Goal: Find specific page/section: Find specific page/section

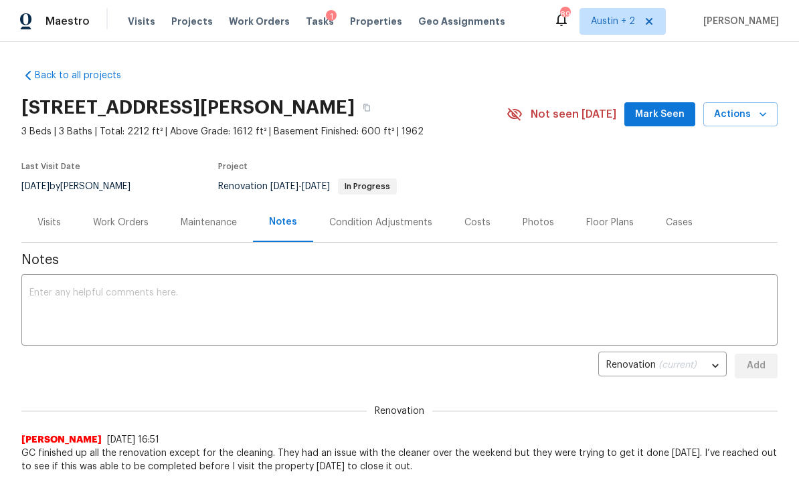
click at [657, 108] on span "Mark Seen" at bounding box center [660, 114] width 50 height 17
click at [353, 23] on span "Properties" at bounding box center [376, 21] width 52 height 13
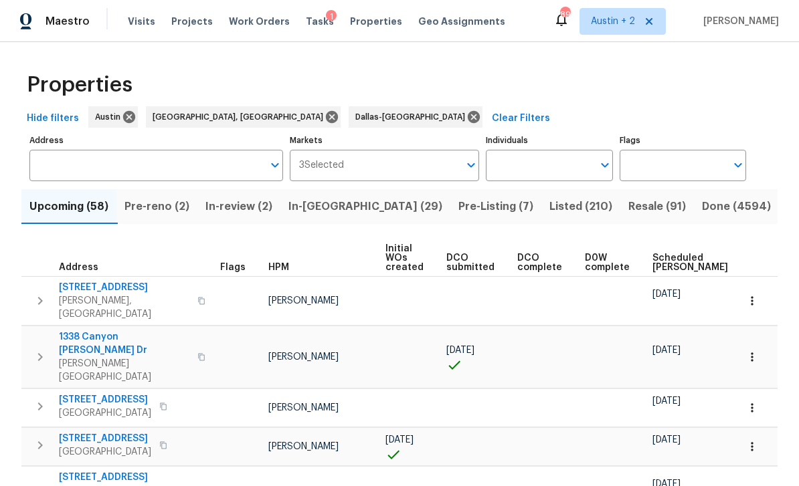
click at [331, 209] on span "In-reno (29)" at bounding box center [365, 206] width 154 height 19
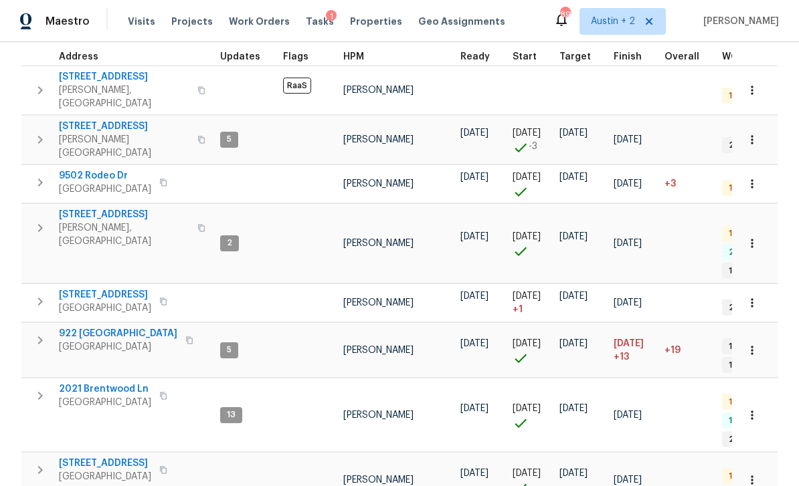
scroll to position [189, 0]
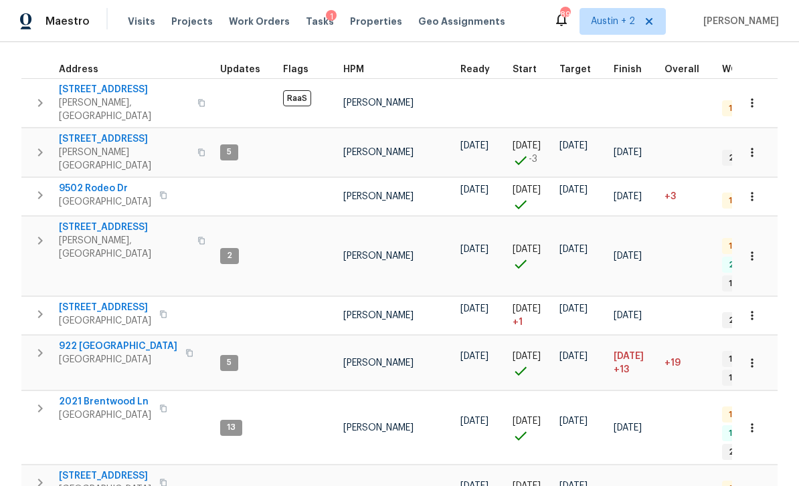
click at [326, 15] on div "1" at bounding box center [331, 16] width 11 height 13
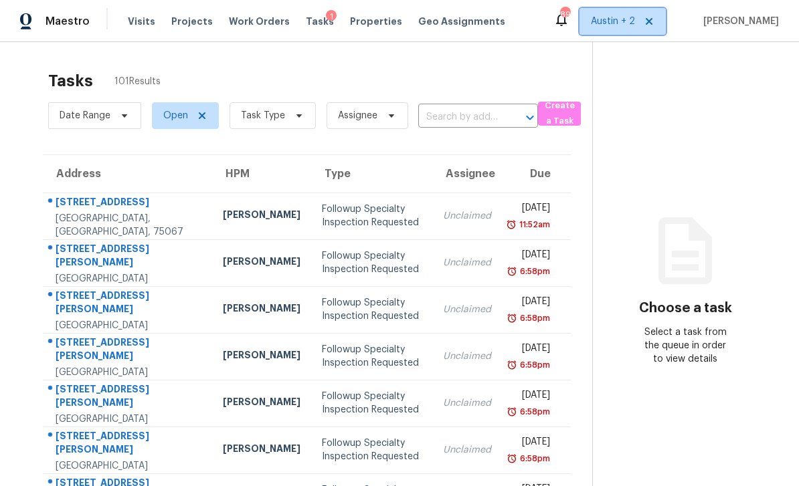
click at [619, 19] on span "Austin + 2" at bounding box center [613, 21] width 44 height 13
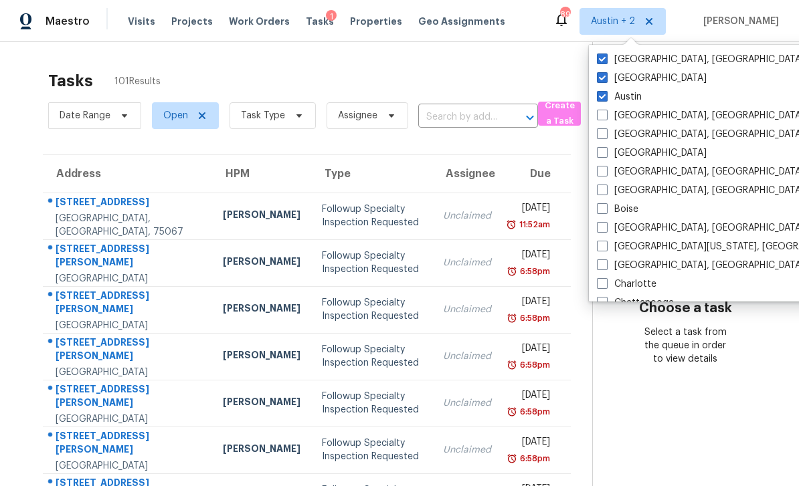
click at [628, 76] on label "Dallas" at bounding box center [652, 78] width 110 height 13
click at [606, 76] on input "Dallas" at bounding box center [601, 76] width 9 height 9
checkbox input "false"
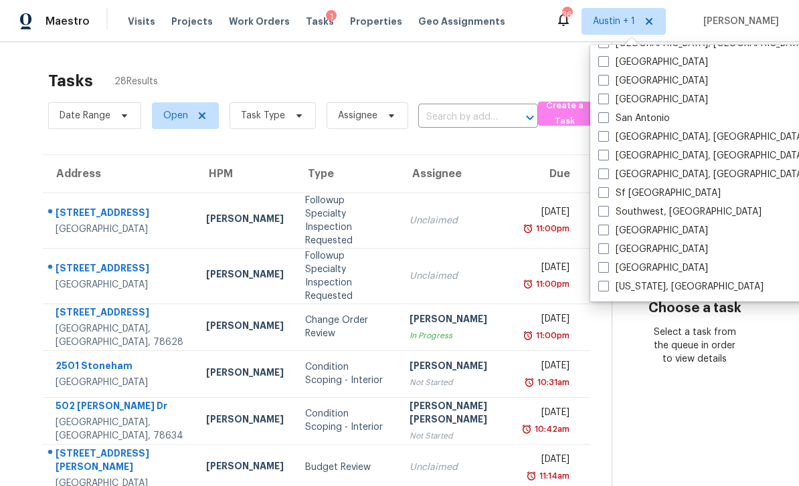
scroll to position [897, 0]
click at [646, 120] on label "San Antonio" at bounding box center [634, 118] width 72 height 13
click at [607, 120] on input "San Antonio" at bounding box center [602, 116] width 9 height 9
checkbox input "true"
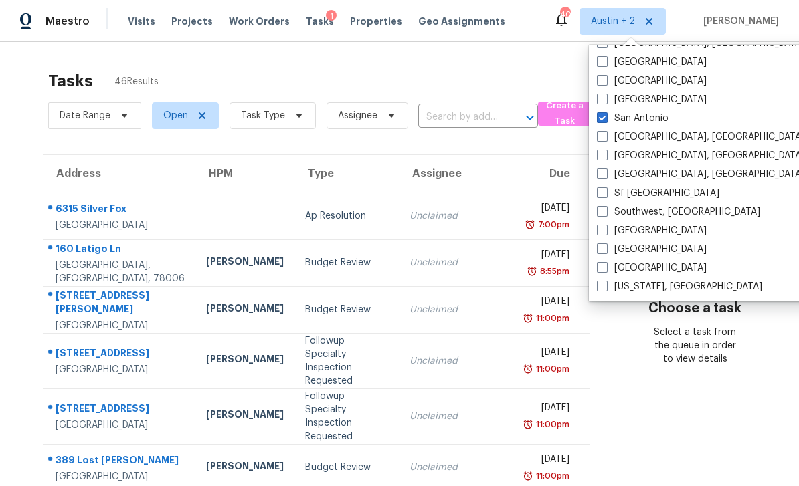
click at [488, 62] on div "Tasks 46 Results Date Range Open Task Type Assignee ​ Create a Task Address HPM…" at bounding box center [399, 384] width 799 height 685
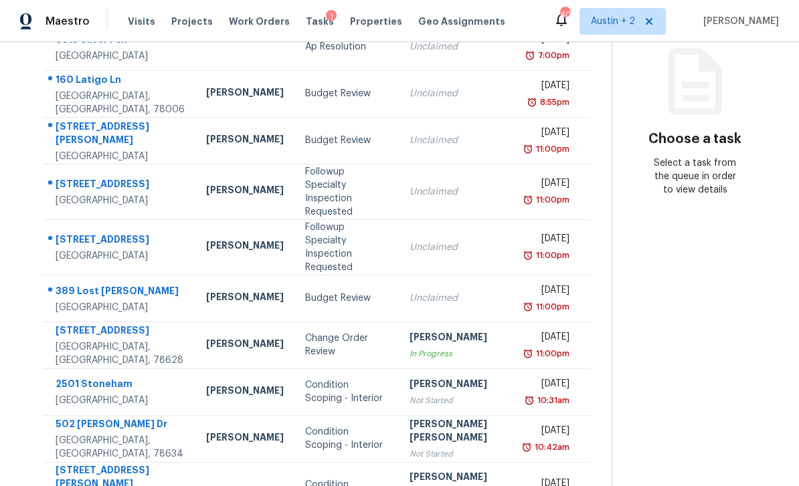
scroll to position [168, 0]
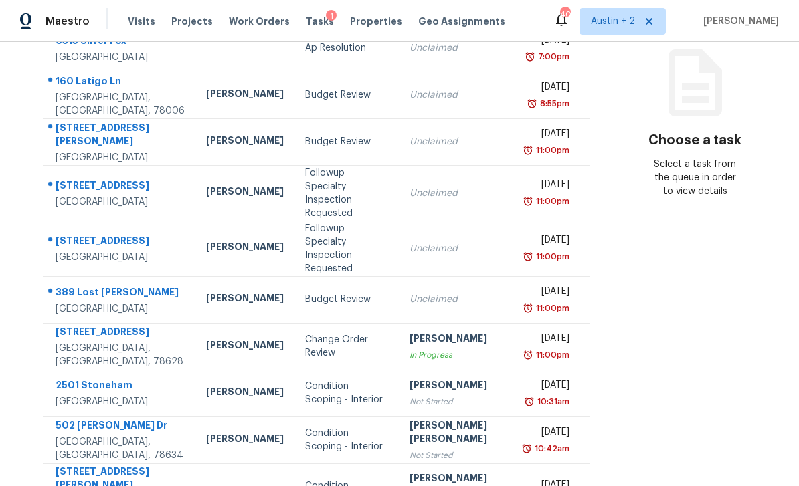
click at [350, 333] on div "Change Order Review" at bounding box center [346, 346] width 83 height 27
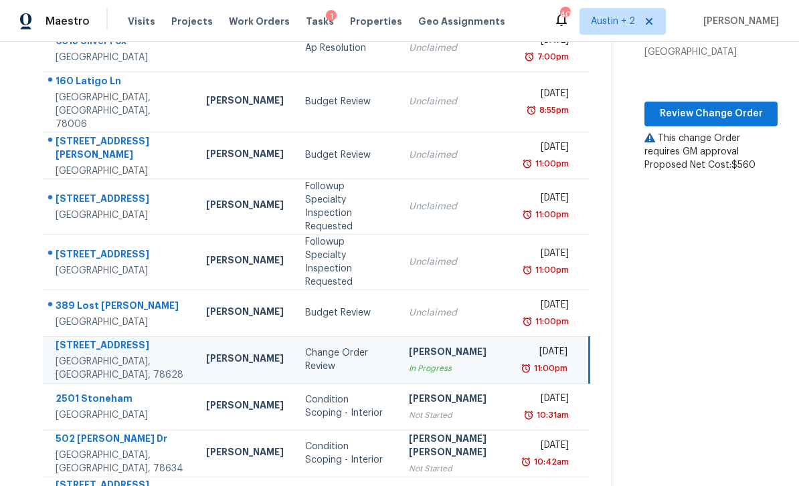
click at [342, 306] on div "Budget Review" at bounding box center [346, 312] width 82 height 13
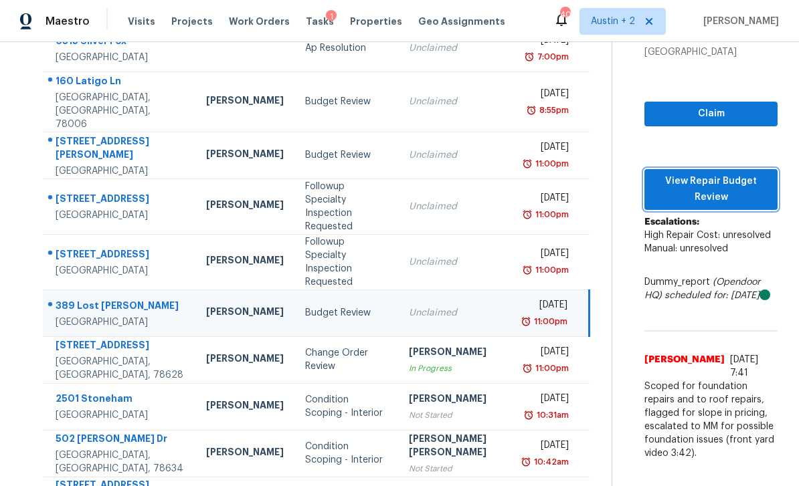
click at [694, 173] on span "View Repair Budget Review" at bounding box center [711, 189] width 112 height 33
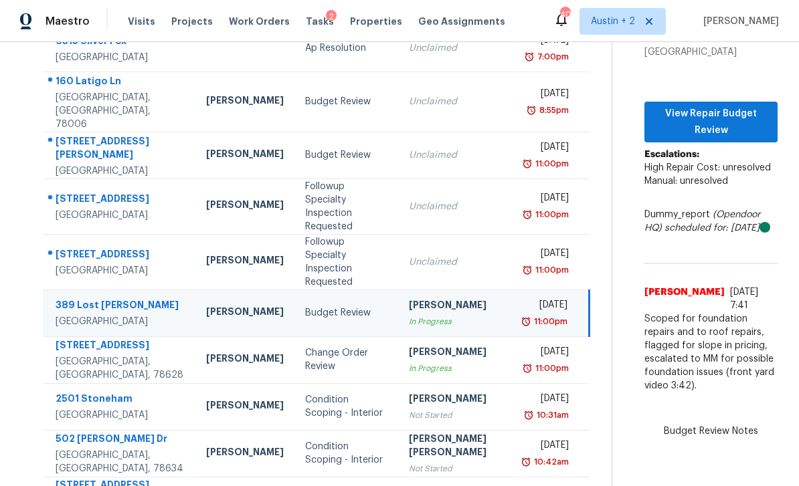
click at [698, 106] on span "View Repair Budget Review" at bounding box center [711, 122] width 112 height 33
click at [335, 347] on div "Change Order Review" at bounding box center [346, 360] width 82 height 27
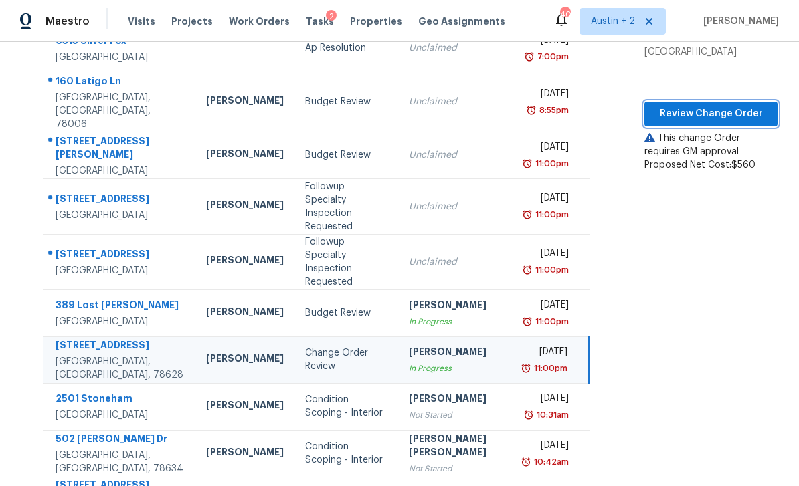
click at [701, 106] on span "Review Change Order" at bounding box center [711, 114] width 112 height 17
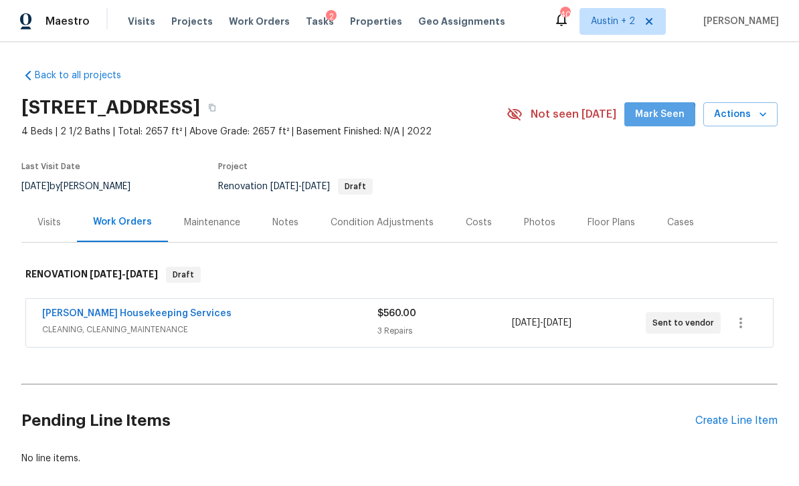
click at [662, 119] on span "Mark Seen" at bounding box center [660, 114] width 50 height 17
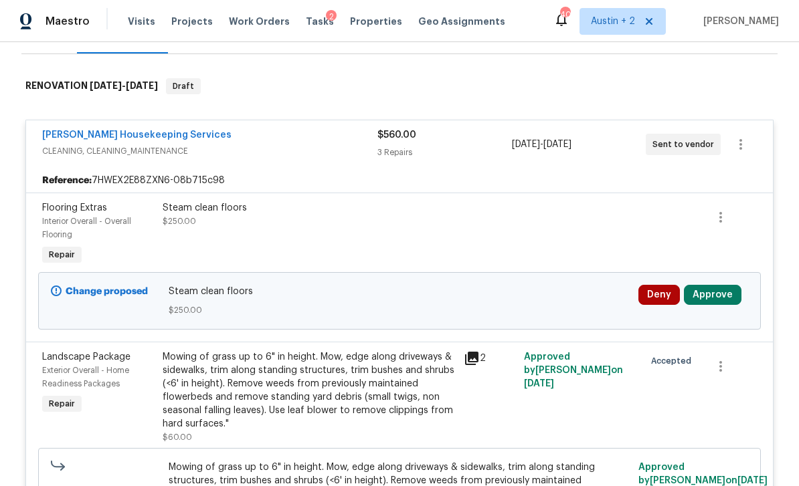
scroll to position [187, 0]
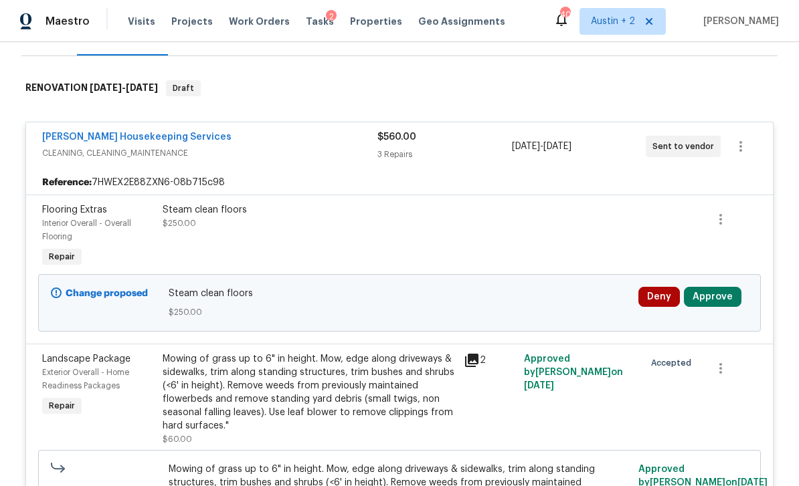
click at [654, 300] on button "Deny" at bounding box center [658, 297] width 41 height 20
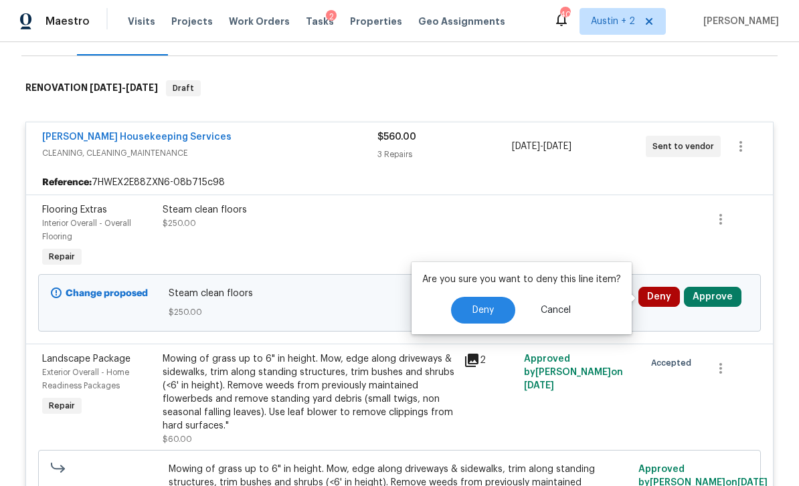
click at [480, 302] on button "Deny" at bounding box center [483, 310] width 64 height 27
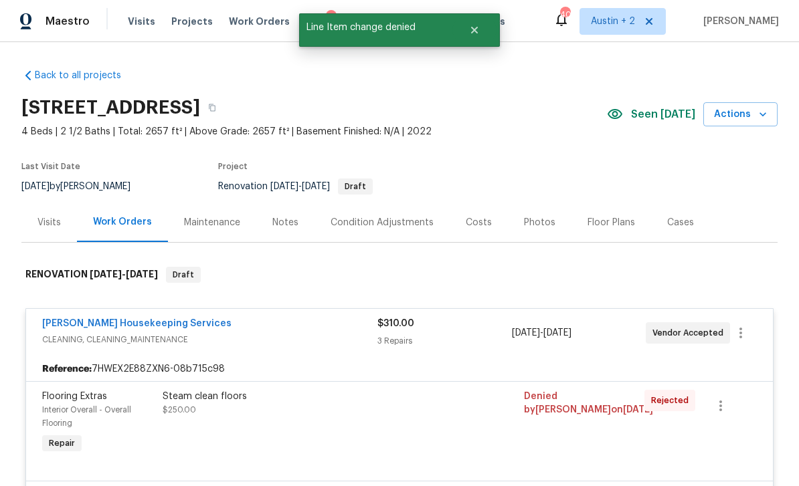
scroll to position [0, 0]
click at [306, 25] on span "Tasks" at bounding box center [320, 21] width 28 height 9
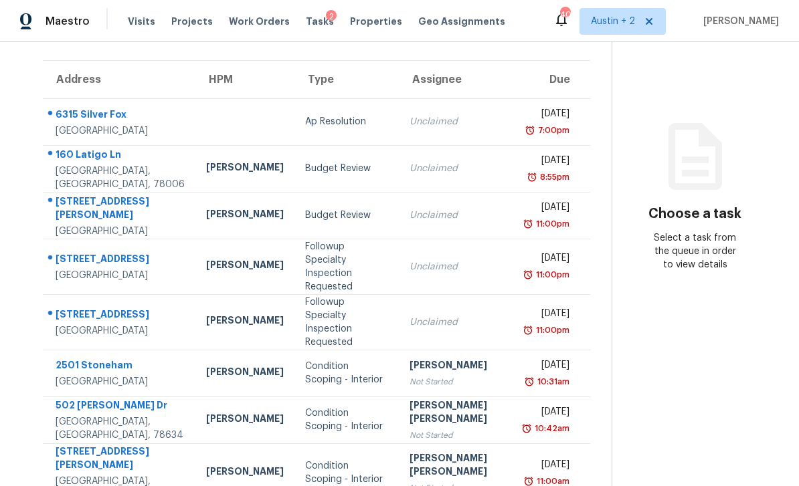
scroll to position [97, 0]
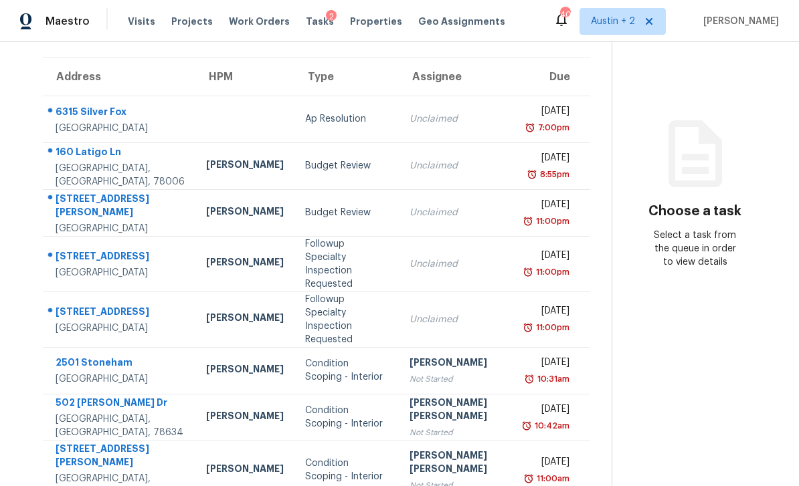
click at [379, 167] on div "Budget Review" at bounding box center [346, 165] width 83 height 13
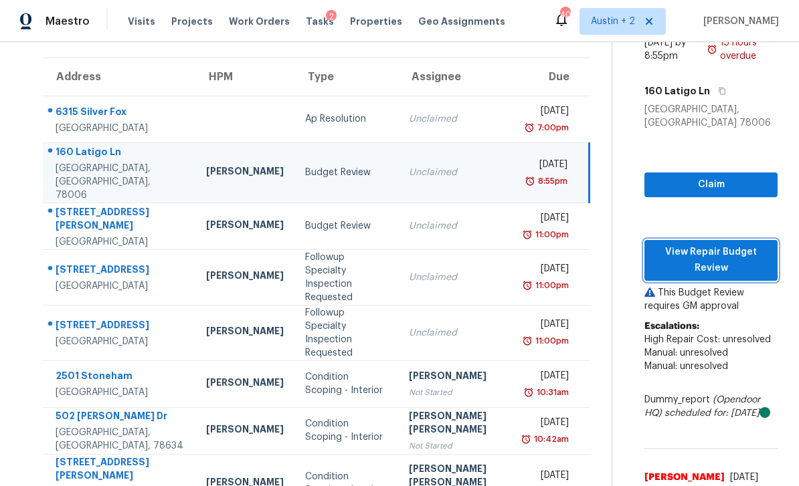
click at [702, 244] on span "View Repair Budget Review" at bounding box center [711, 260] width 112 height 33
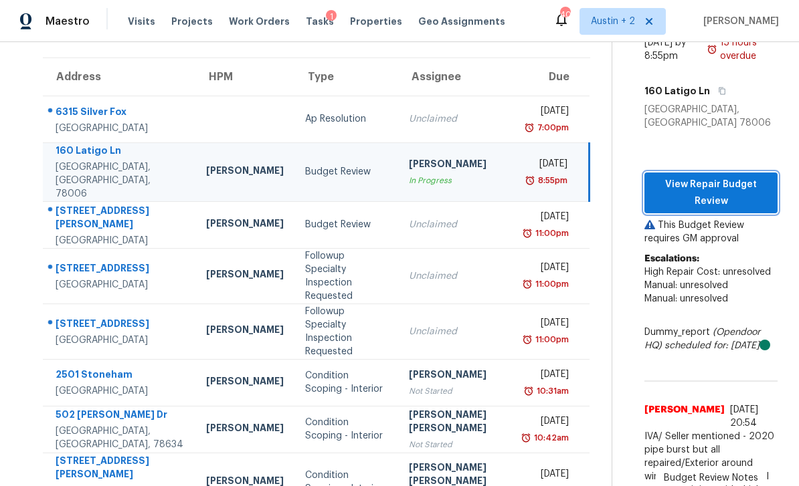
click at [703, 177] on span "View Repair Budget Review" at bounding box center [711, 193] width 112 height 33
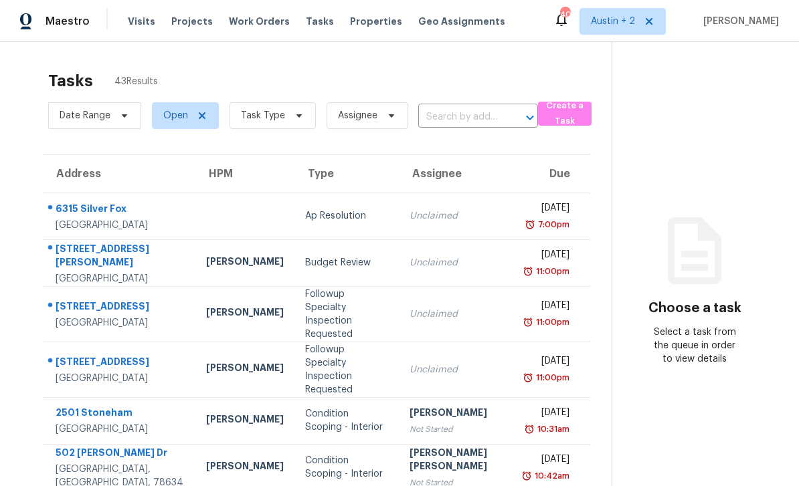
click at [361, 256] on div "Budget Review" at bounding box center [346, 262] width 83 height 13
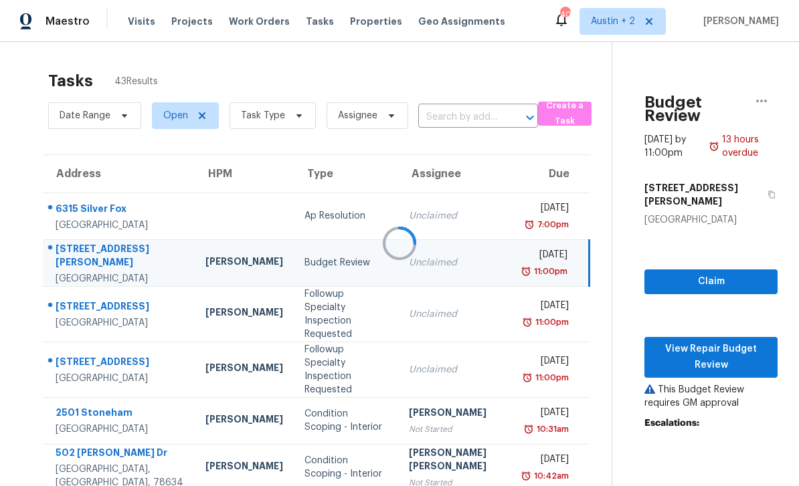
click at [696, 281] on div at bounding box center [399, 243] width 799 height 486
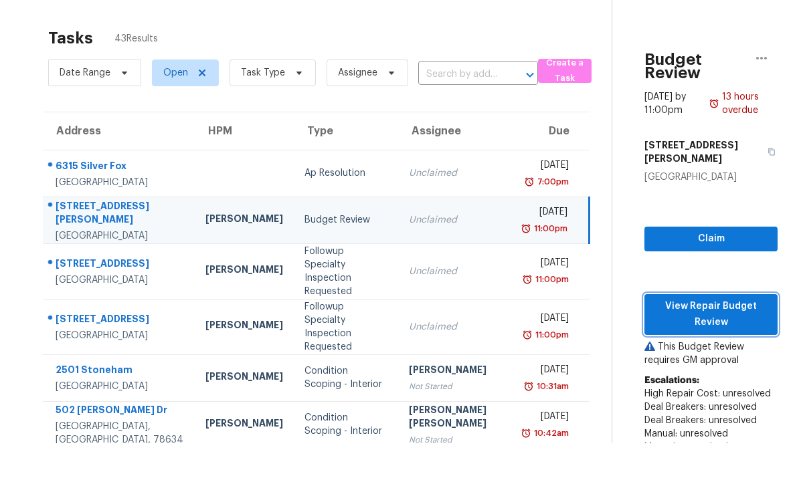
click at [714, 298] on span "View Repair Budget Review" at bounding box center [711, 314] width 112 height 33
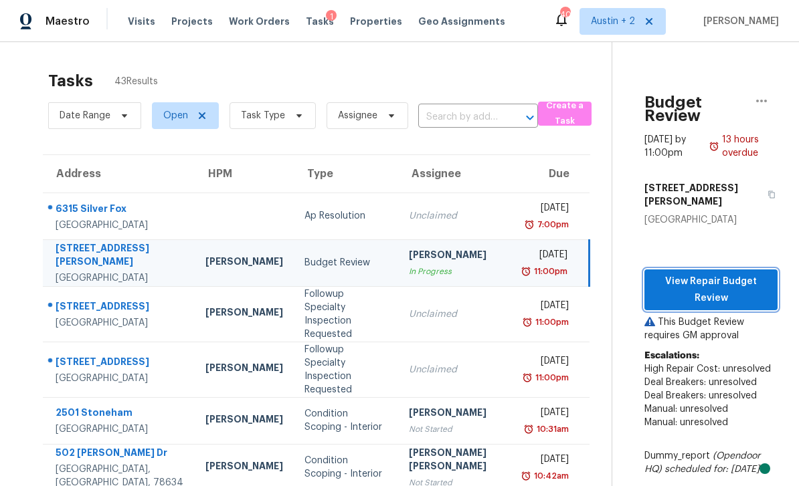
click at [725, 274] on span "View Repair Budget Review" at bounding box center [711, 290] width 112 height 33
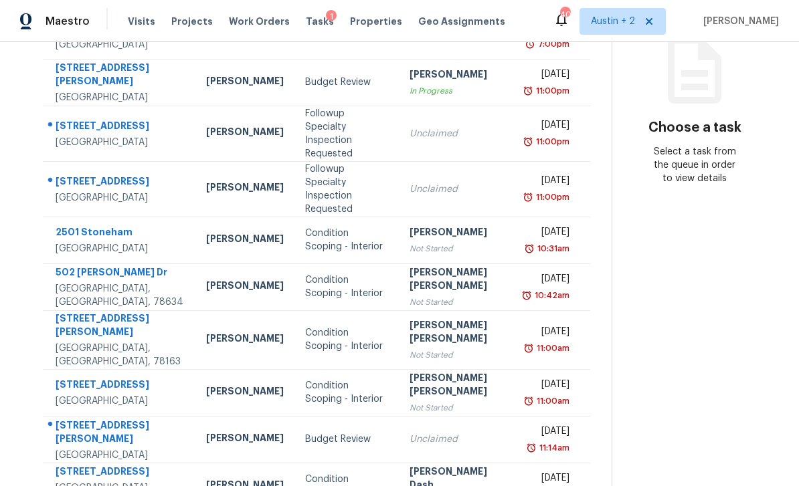
scroll to position [180, 0]
click at [334, 130] on div "Followup Specialty Inspection Requested" at bounding box center [346, 135] width 83 height 54
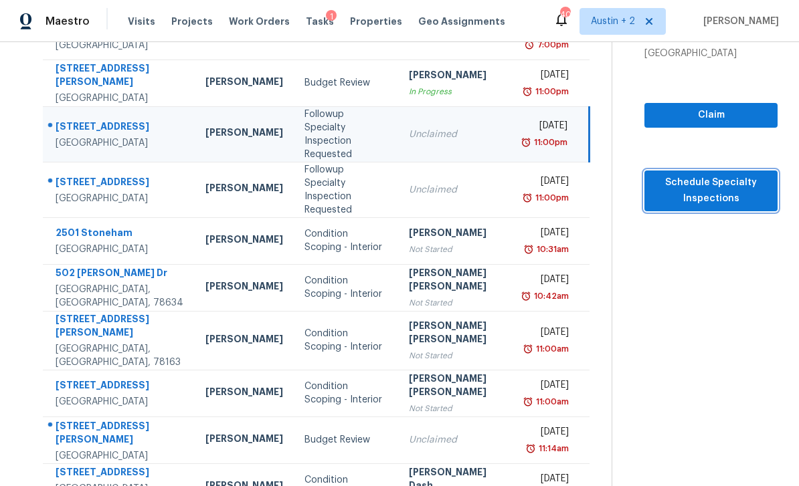
click at [707, 193] on span "Schedule Specialty Inspections" at bounding box center [711, 191] width 112 height 33
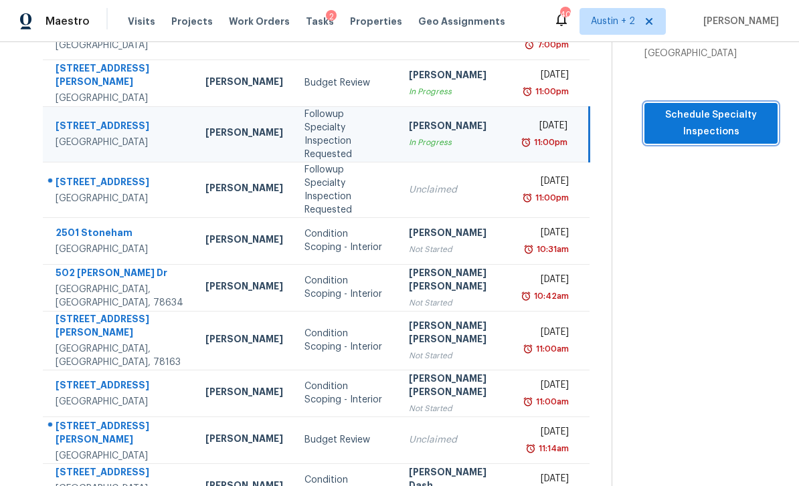
click at [711, 125] on span "Schedule Specialty Inspections" at bounding box center [711, 123] width 112 height 33
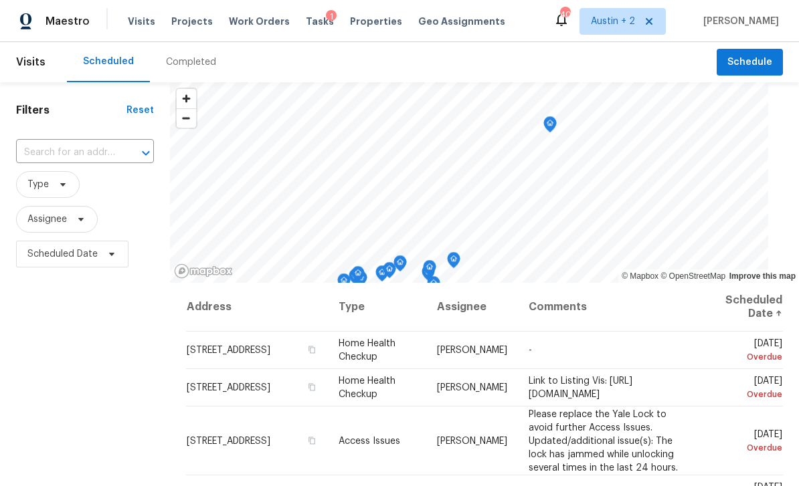
click at [350, 21] on span "Properties" at bounding box center [376, 21] width 52 height 13
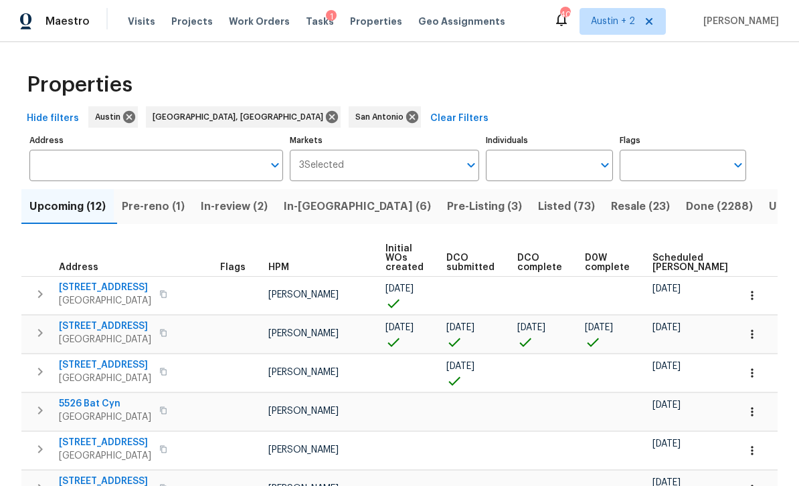
click at [327, 209] on span "In-[GEOGRAPHIC_DATA] (6)" at bounding box center [357, 206] width 147 height 19
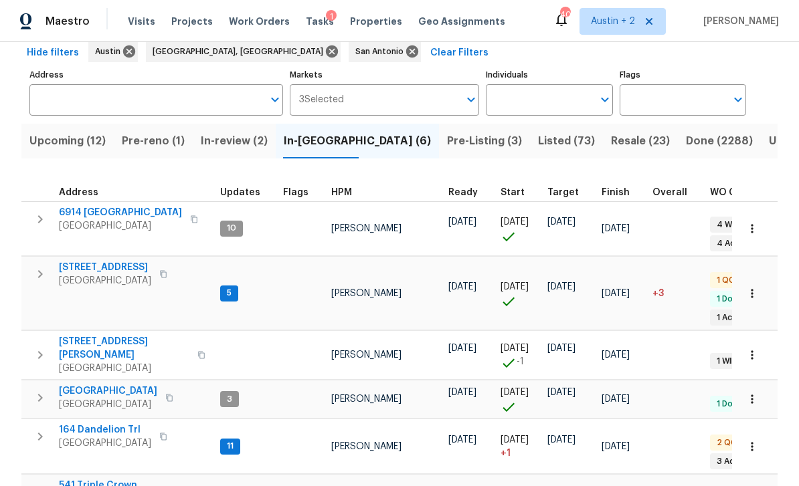
scroll to position [65, 0]
click at [249, 140] on span "In-review (2)" at bounding box center [234, 141] width 67 height 19
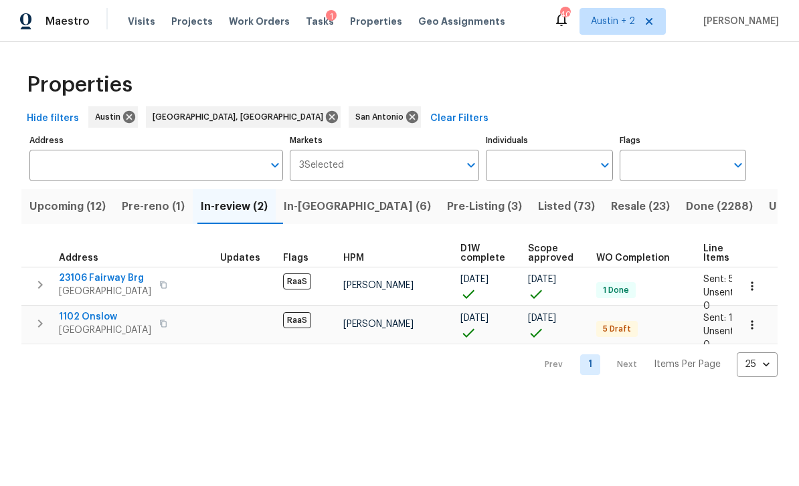
click at [333, 213] on span "In-[GEOGRAPHIC_DATA] (6)" at bounding box center [357, 206] width 147 height 19
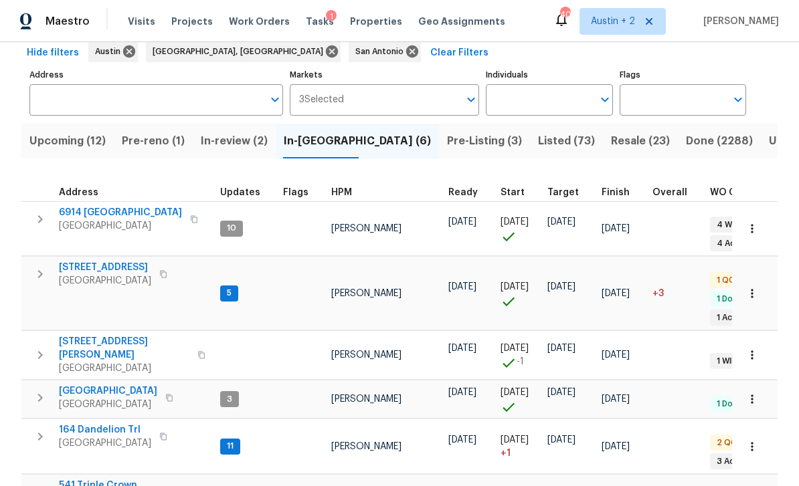
scroll to position [65, 0]
click at [193, 340] on button "button" at bounding box center [201, 356] width 16 height 32
click at [197, 352] on icon "button" at bounding box center [201, 356] width 8 height 8
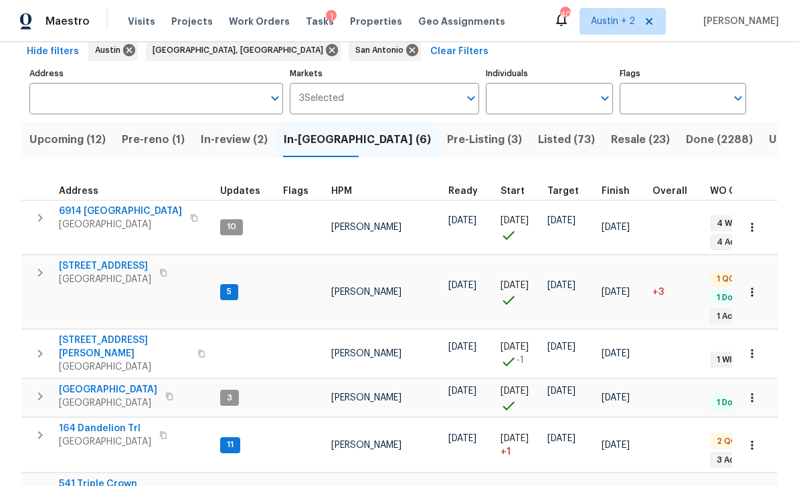
scroll to position [65, 0]
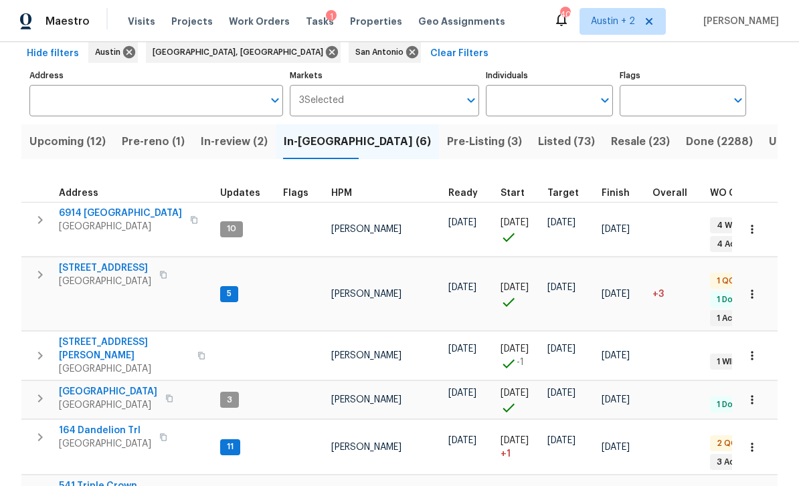
click at [193, 340] on button "button" at bounding box center [201, 356] width 16 height 32
click at [197, 352] on icon "button" at bounding box center [201, 356] width 8 height 8
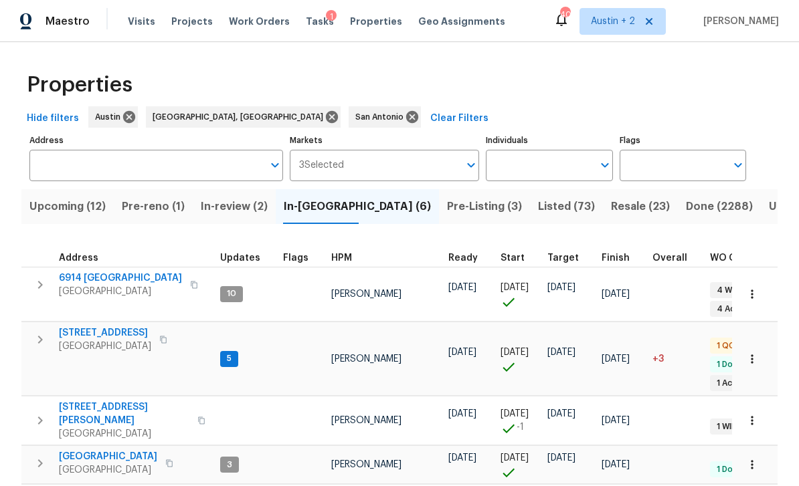
click at [139, 27] on span "Visits" at bounding box center [141, 21] width 27 height 13
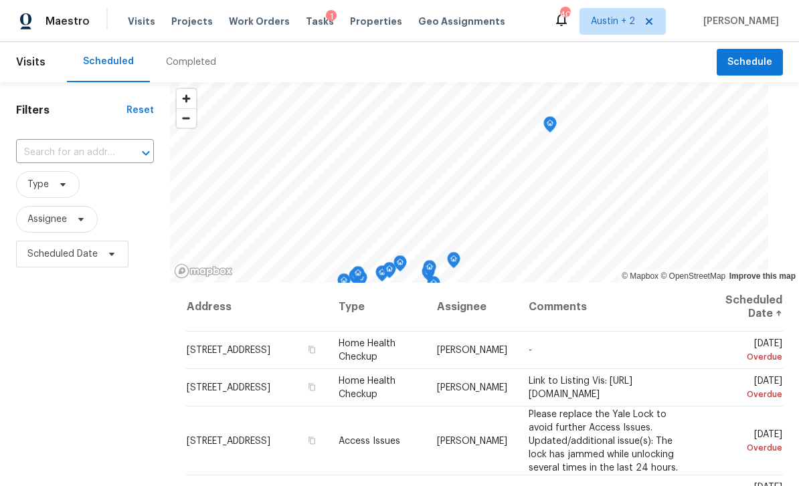
click at [191, 62] on div "Completed" at bounding box center [191, 62] width 50 height 13
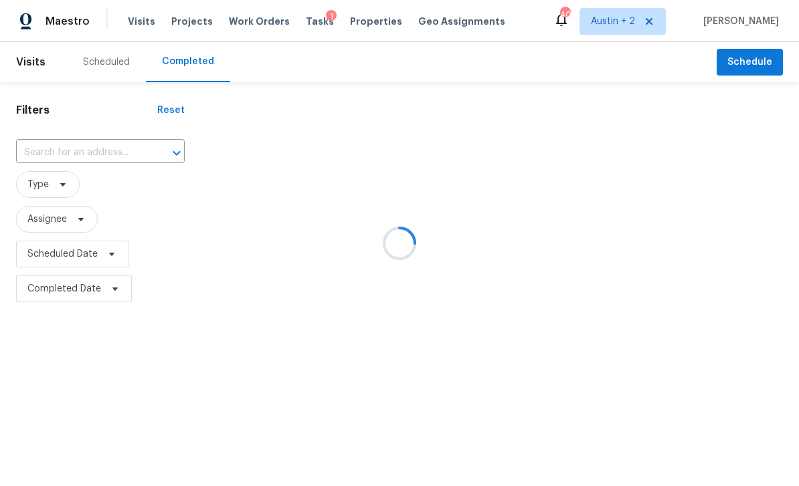
click at [199, 60] on div "Completed" at bounding box center [188, 61] width 52 height 13
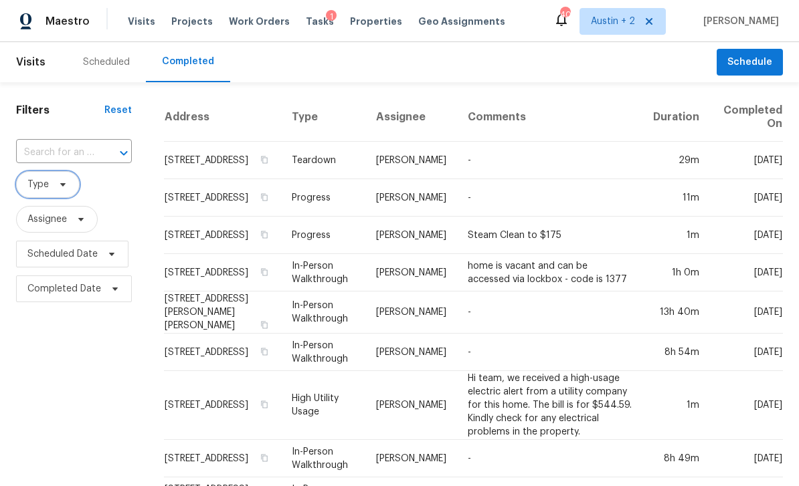
click at [69, 189] on span "Type" at bounding box center [48, 184] width 64 height 27
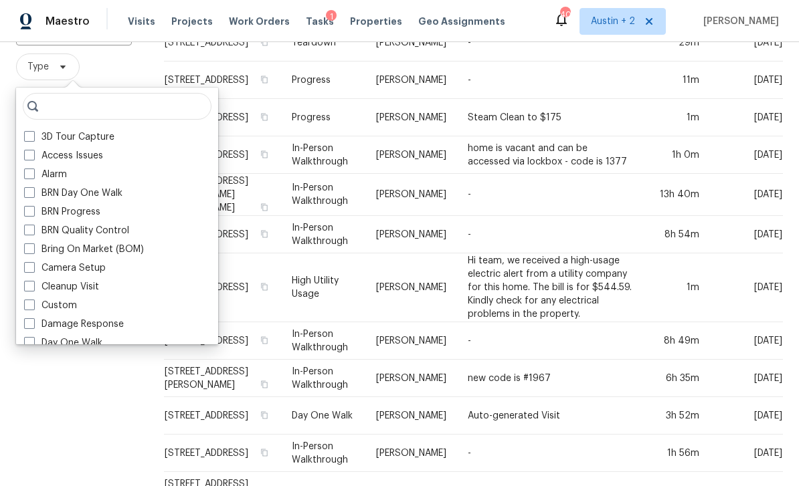
scroll to position [124, 0]
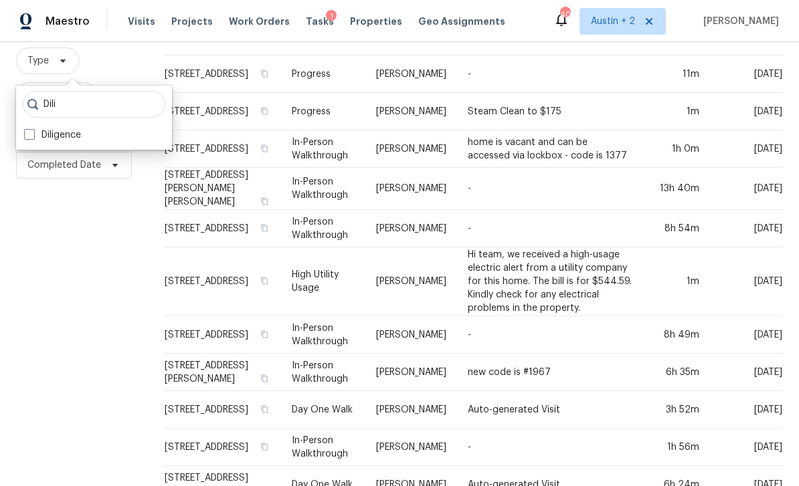
type input "Dili"
click at [80, 129] on label "Diligence" at bounding box center [52, 134] width 57 height 13
click at [33, 129] on input "Diligence" at bounding box center [28, 132] width 9 height 9
checkbox input "true"
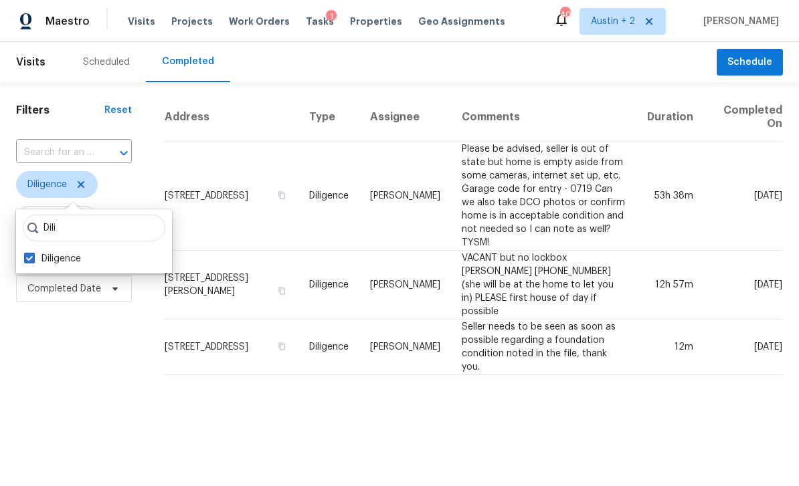
click at [128, 385] on html "Maestro Visits Projects Work Orders Tasks 1 Properties Geo Assignments 40 Austi…" at bounding box center [399, 193] width 799 height 386
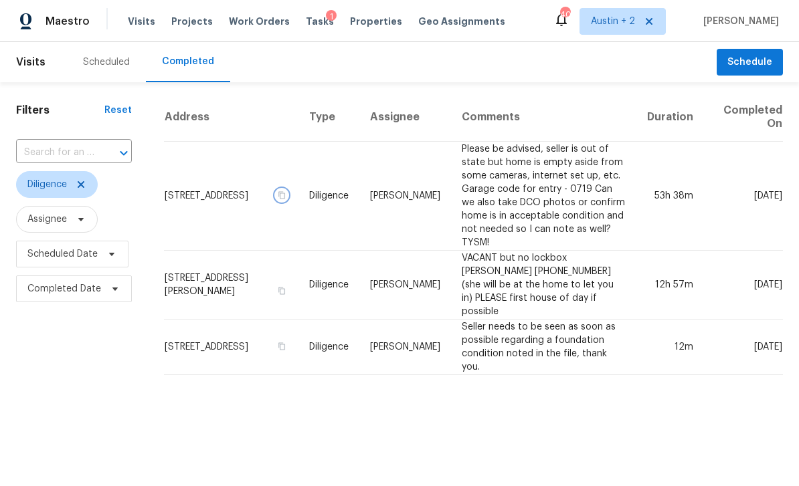
click at [288, 201] on button "button" at bounding box center [282, 195] width 12 height 12
click at [286, 199] on icon "button" at bounding box center [282, 195] width 8 height 8
click at [225, 277] on td "[STREET_ADDRESS][PERSON_NAME]" at bounding box center [231, 285] width 135 height 69
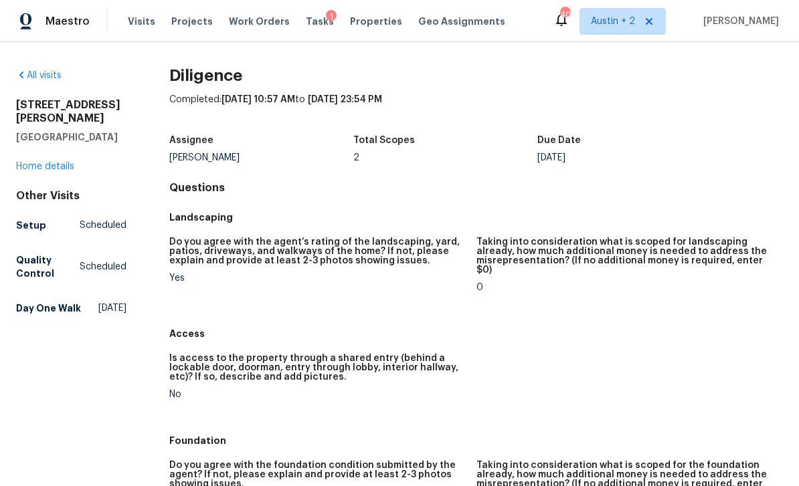
click at [58, 162] on link "Home details" at bounding box center [45, 166] width 58 height 9
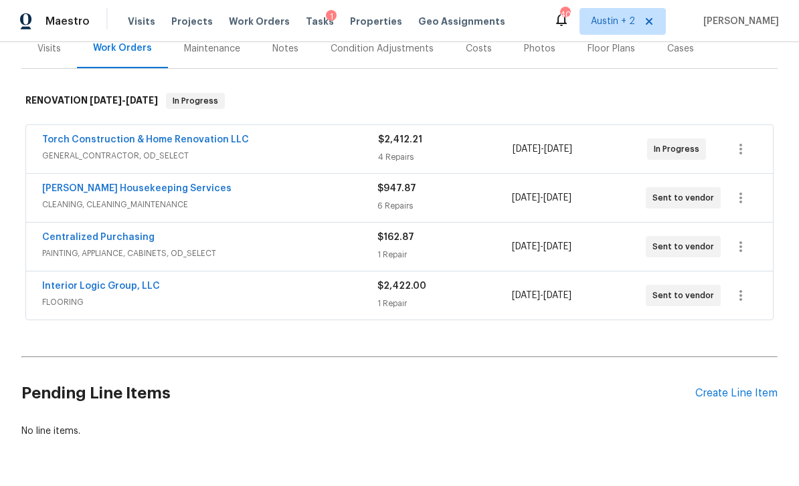
scroll to position [173, 0]
click at [298, 153] on span "GENERAL_CONTRACTOR, OD_SELECT" at bounding box center [210, 156] width 336 height 13
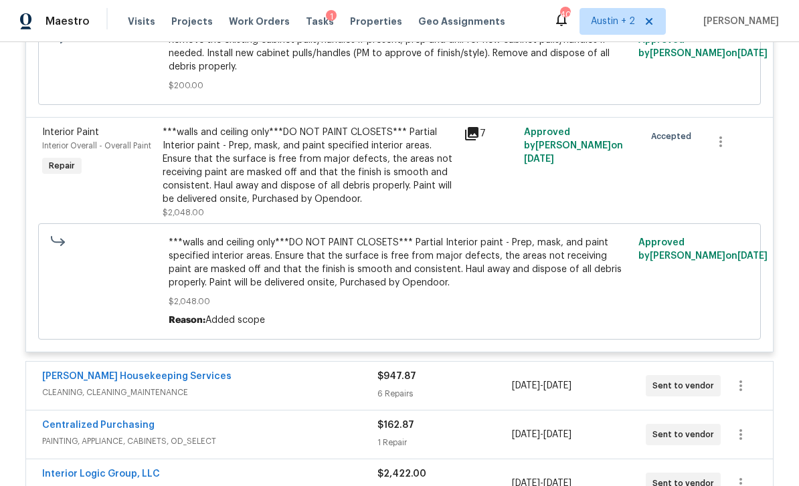
scroll to position [766, 0]
click at [414, 159] on div "***walls and ceiling only***DO NOT PAINT CLOSETS*** Partial Interior paint - Pr…" at bounding box center [309, 165] width 293 height 80
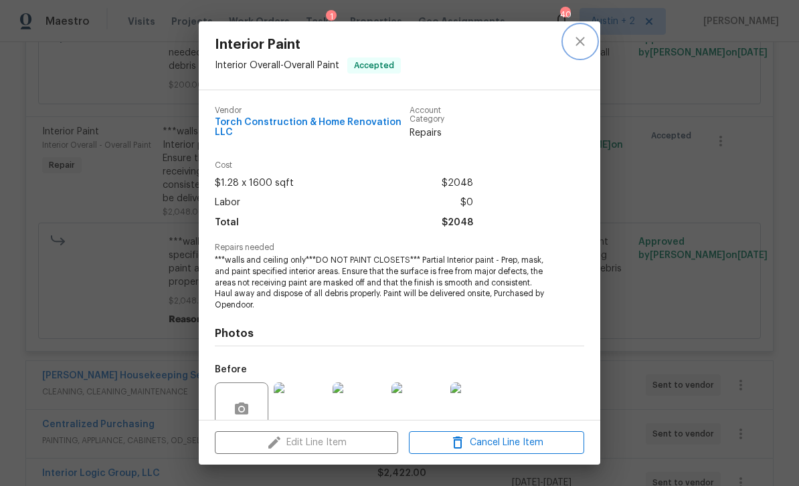
click at [575, 43] on icon "close" at bounding box center [580, 41] width 16 height 16
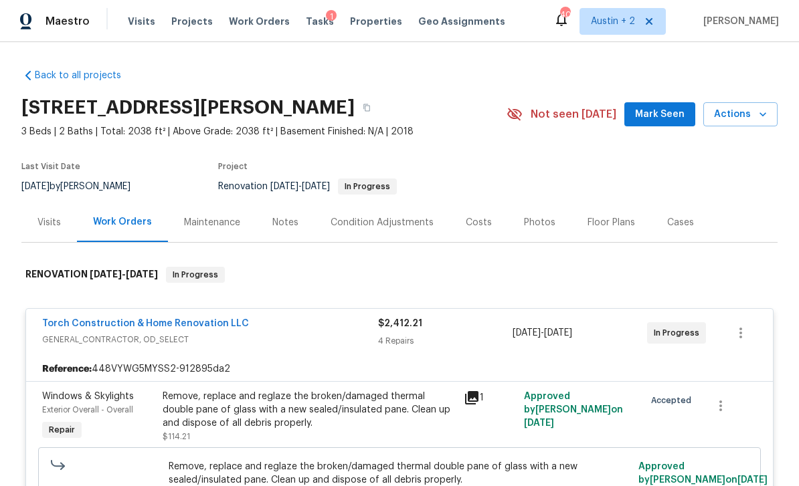
scroll to position [0, 0]
click at [379, 113] on button "button" at bounding box center [367, 108] width 24 height 24
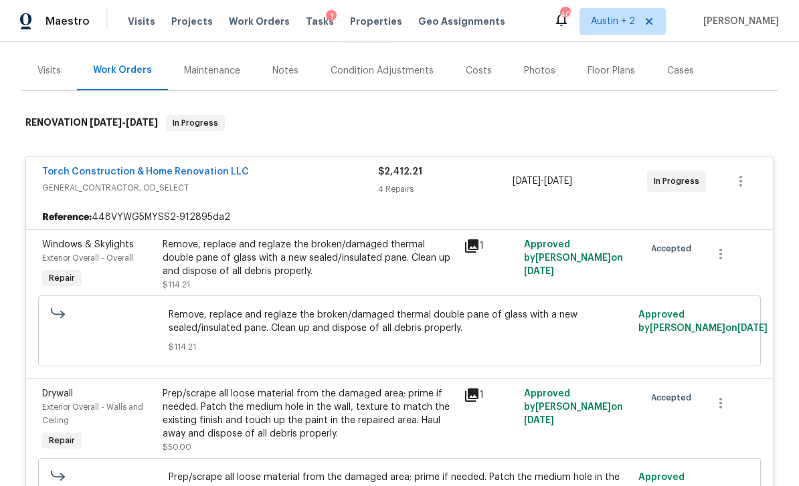
scroll to position [155, 0]
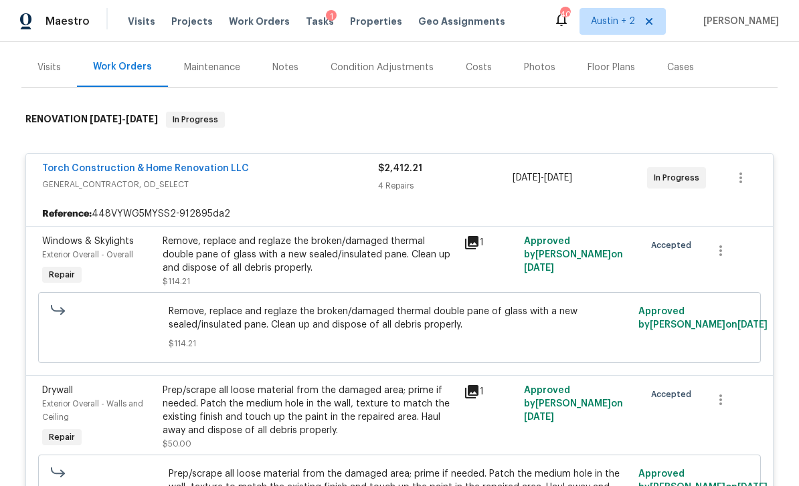
click at [350, 177] on div "Torch Construction & Home Renovation LLC" at bounding box center [210, 170] width 336 height 16
